Goal: Use online tool/utility: Use online tool/utility

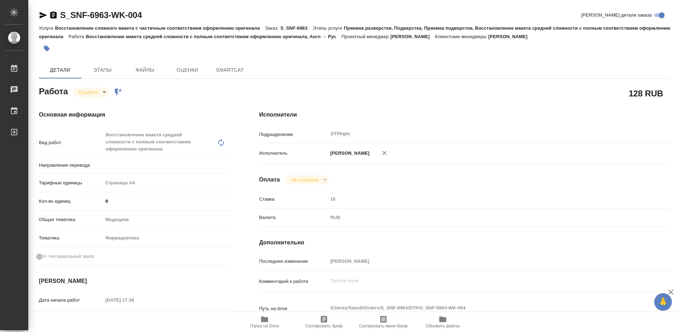
type textarea "x"
type input "англ-рус"
type textarea "x"
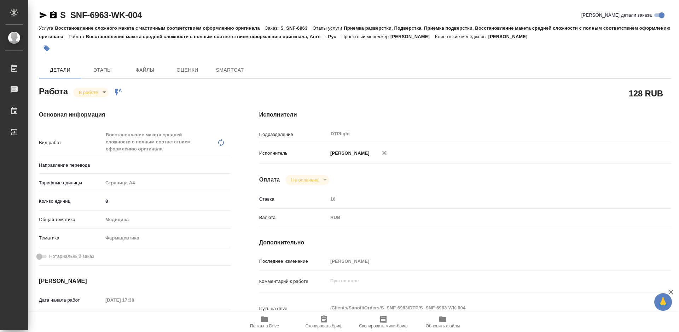
type textarea "x"
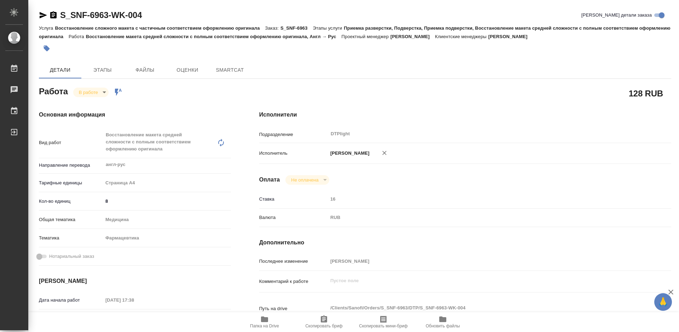
type textarea "x"
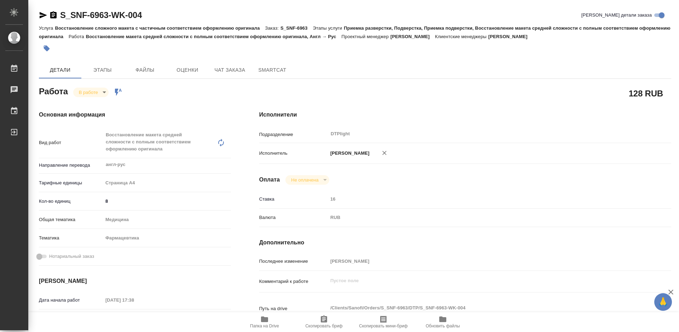
type textarea "x"
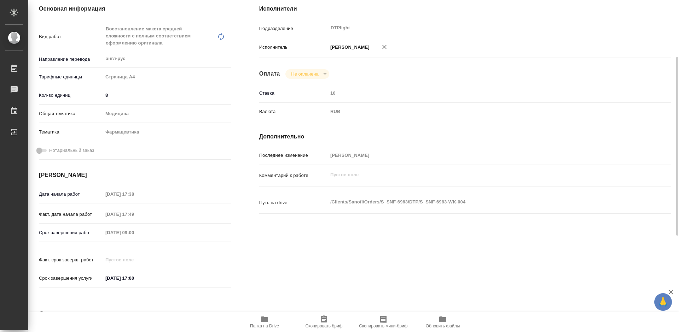
scroll to position [212, 0]
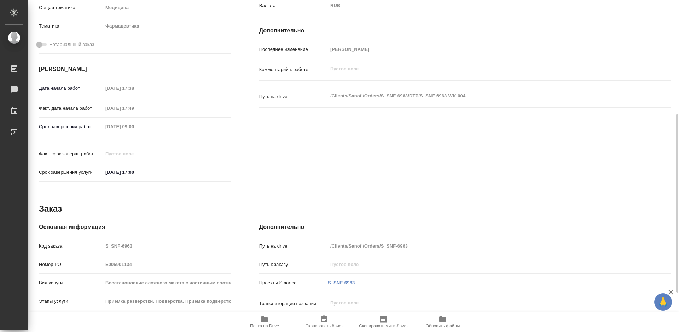
type textarea "x"
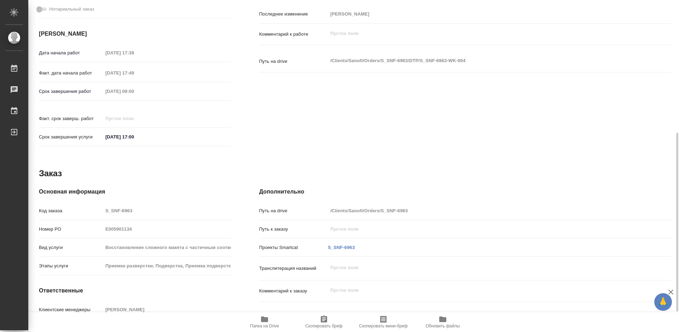
scroll to position [283, 0]
